Goal: Task Accomplishment & Management: Use online tool/utility

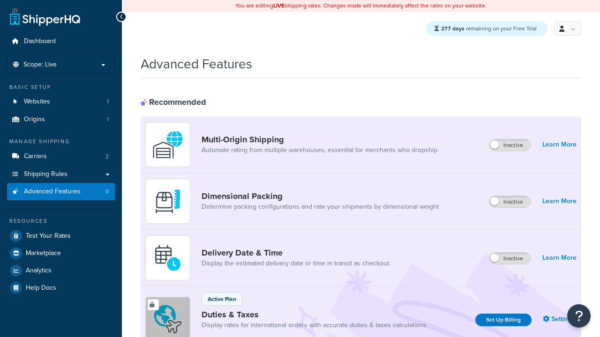
scroll to position [418, 0]
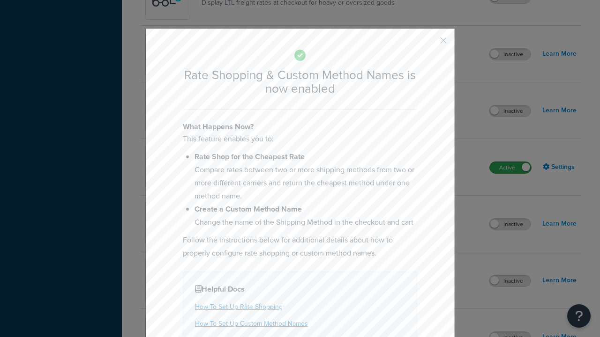
scroll to position [0, 0]
click at [429, 44] on button "button" at bounding box center [429, 44] width 2 height 2
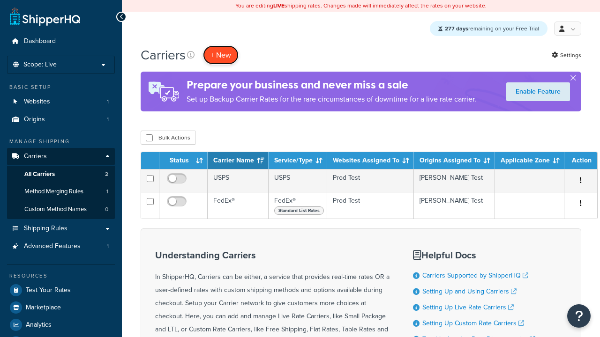
click at [221, 45] on button "+ New" at bounding box center [221, 54] width 36 height 19
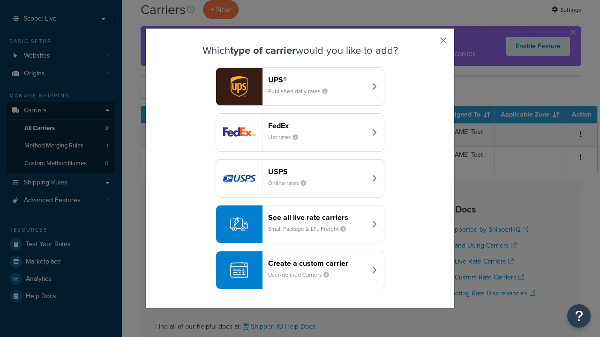
click at [300, 225] on div "See all live rate carriers Small Package & LTL Freight" at bounding box center [317, 224] width 98 height 22
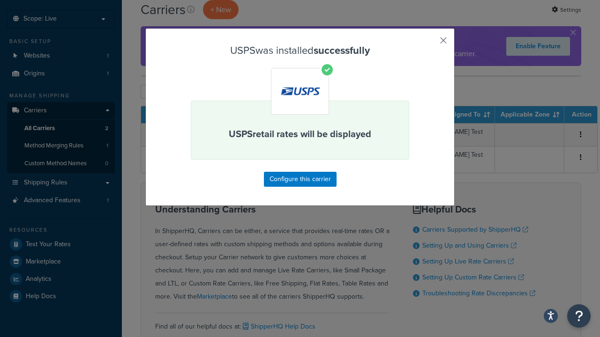
click at [429, 44] on button "button" at bounding box center [429, 44] width 2 height 2
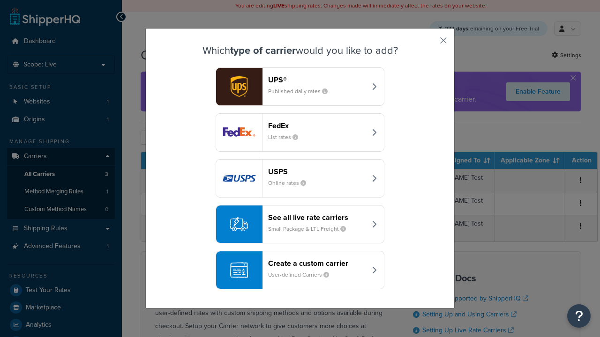
click at [300, 225] on div "See all live rate carriers Small Package & LTL Freight" at bounding box center [317, 224] width 98 height 22
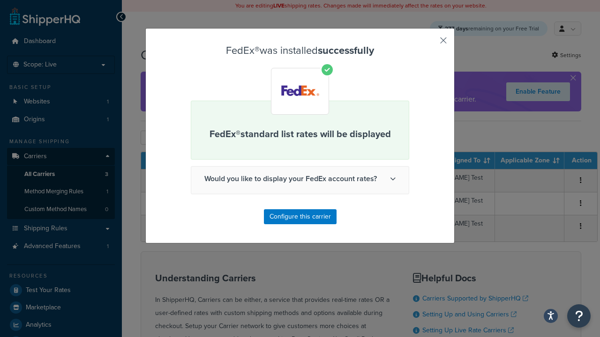
click at [429, 44] on button "button" at bounding box center [429, 44] width 2 height 2
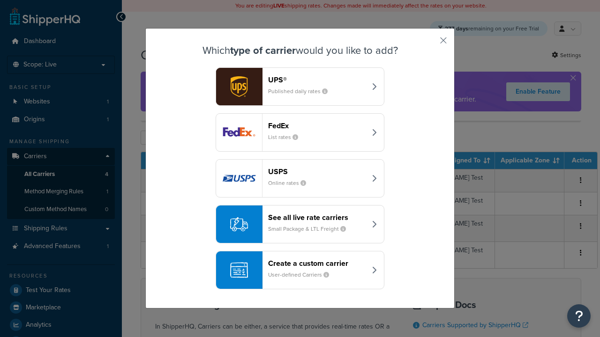
scroll to position [46, 0]
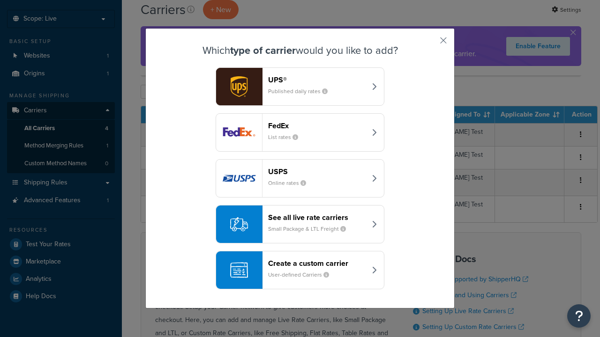
click at [300, 225] on div "See all live rate carriers Small Package & LTL Freight" at bounding box center [317, 224] width 98 height 22
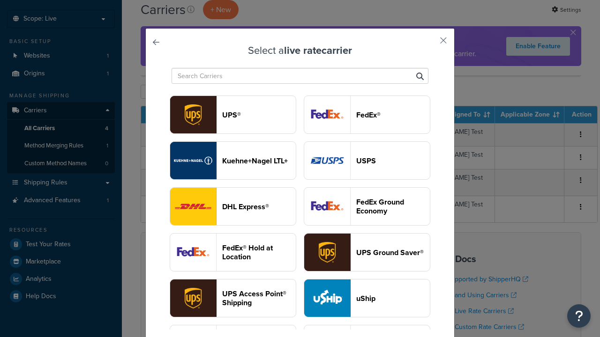
click at [259, 115] on header "UPS®" at bounding box center [259, 115] width 74 height 9
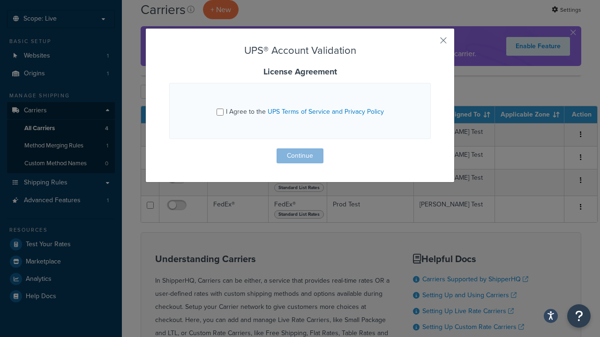
click at [221, 112] on input "I Agree to the UPS Terms of Service and Privacy Policy" at bounding box center [219, 112] width 7 height 7
checkbox input "true"
click at [300, 156] on button "Continue" at bounding box center [299, 155] width 47 height 15
click at [299, 156] on button "Continue" at bounding box center [299, 155] width 47 height 15
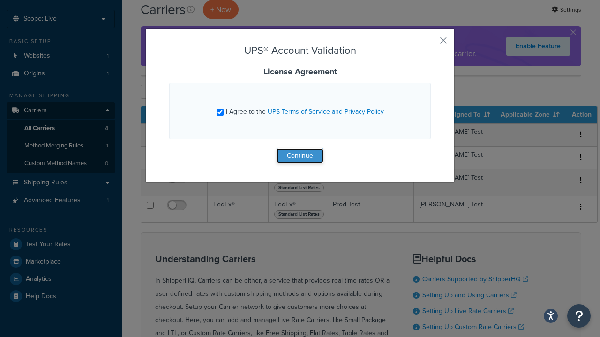
click at [299, 156] on button "Continue" at bounding box center [299, 155] width 47 height 15
click at [430, 43] on button "button" at bounding box center [429, 44] width 2 height 2
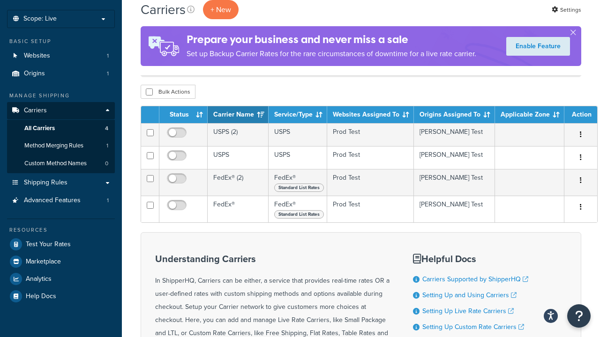
click at [442, 37] on h4 "Prepare your business and never miss a sale" at bounding box center [330, 39] width 289 height 15
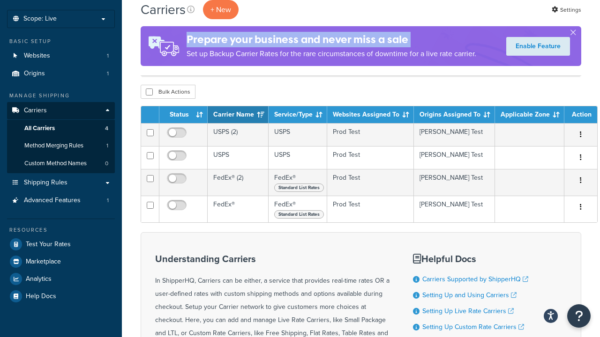
click at [442, 37] on h4 "Prepare your business and never miss a sale" at bounding box center [330, 39] width 289 height 15
